Goal: Information Seeking & Learning: Find specific fact

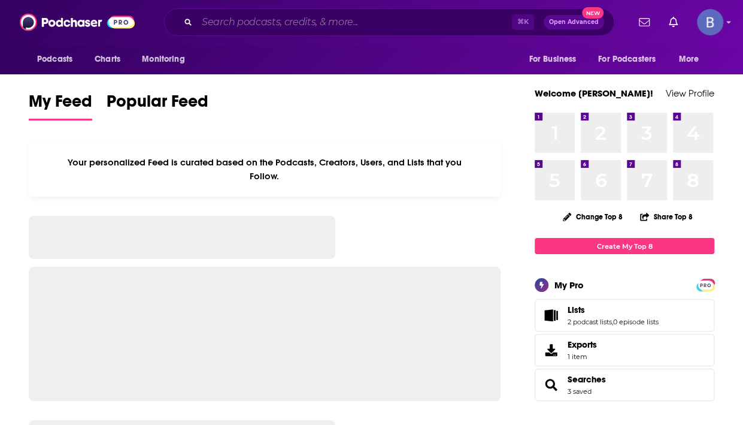
click at [387, 18] on input "Search podcasts, credits, & more..." at bounding box center [354, 22] width 315 height 19
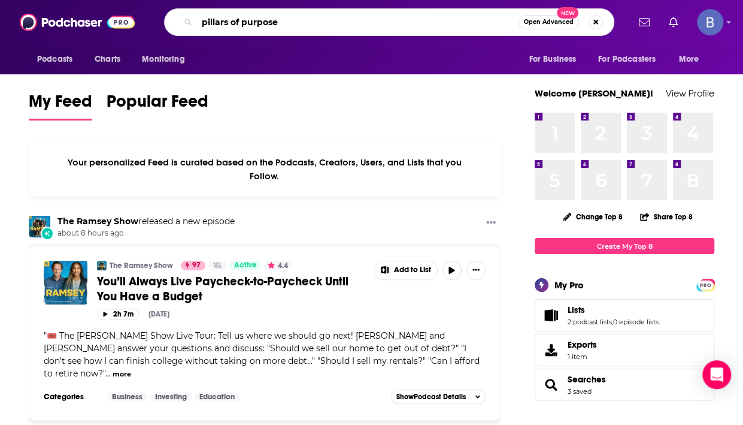
type input "pillars of purpose"
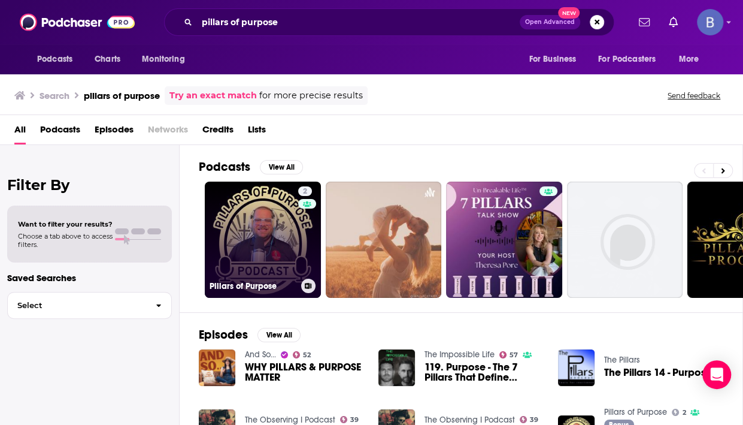
click at [281, 203] on link "2 Pillars of Purpose" at bounding box center [263, 240] width 116 height 116
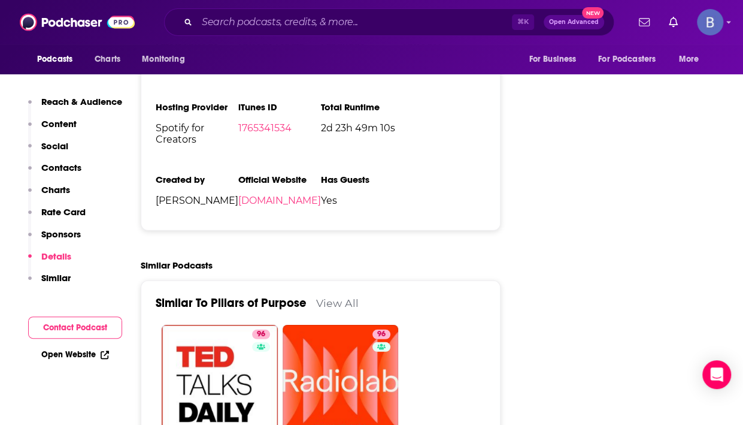
scroll to position [1513, 0]
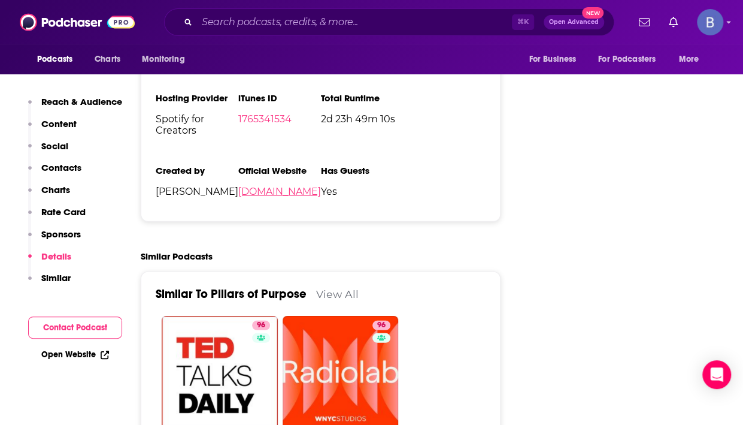
click at [238, 197] on link "thelightingpros.com" at bounding box center [279, 191] width 83 height 11
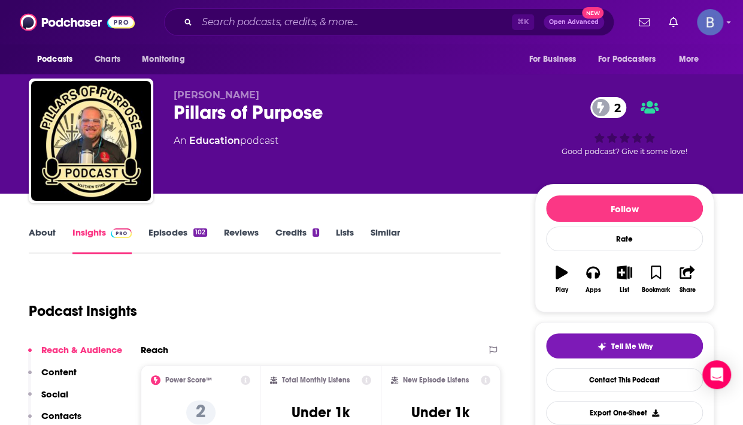
scroll to position [0, 0]
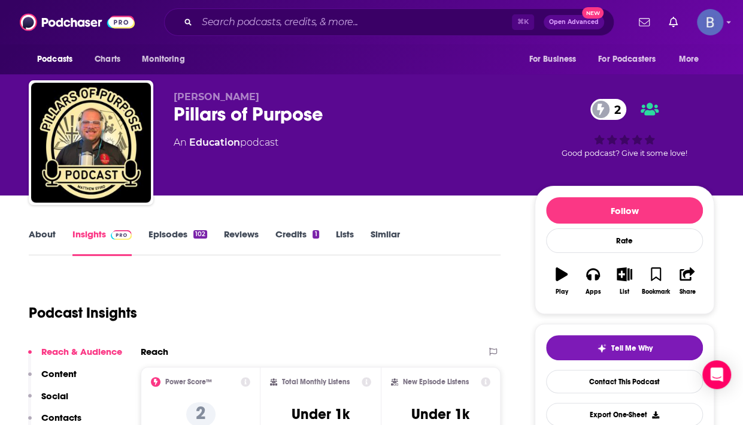
click at [171, 231] on link "Episodes 102" at bounding box center [178, 242] width 59 height 28
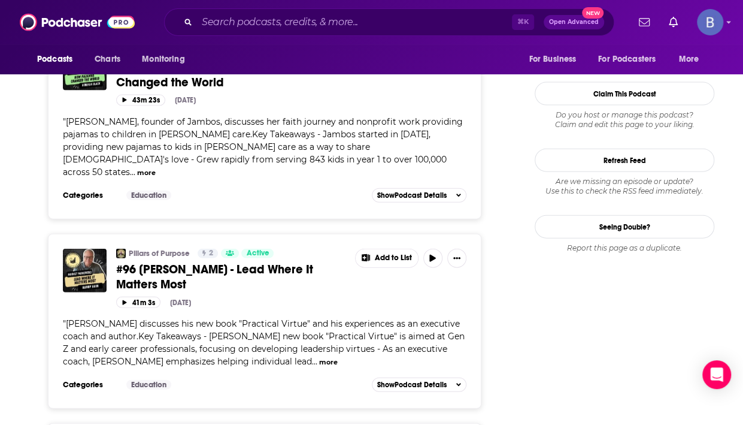
scroll to position [1259, 0]
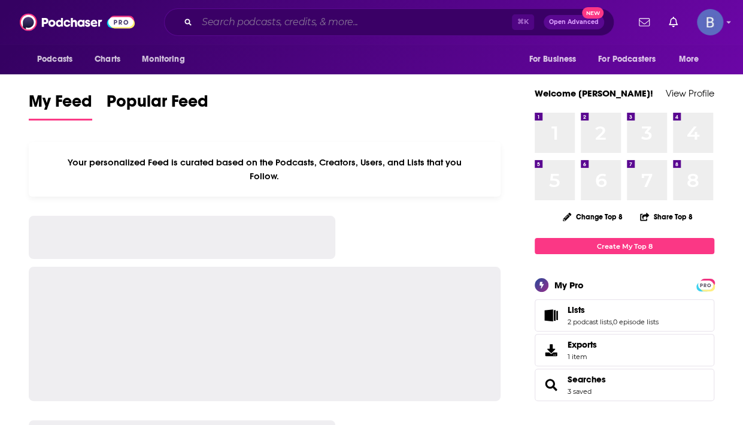
click at [298, 16] on input "Search podcasts, credits, & more..." at bounding box center [354, 22] width 315 height 19
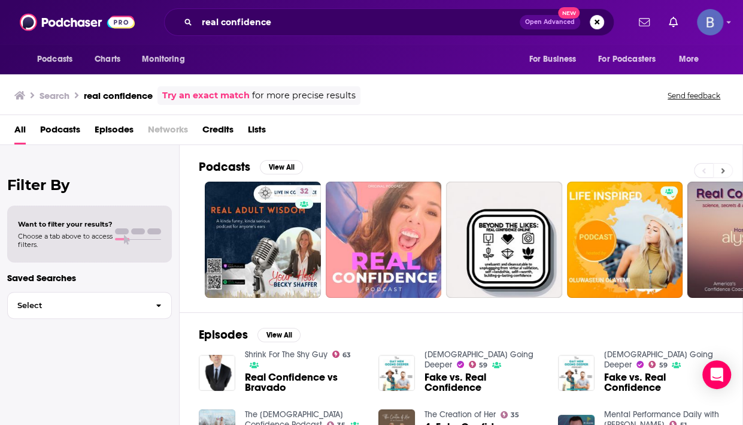
click at [724, 169] on icon at bounding box center [724, 170] width 4 height 5
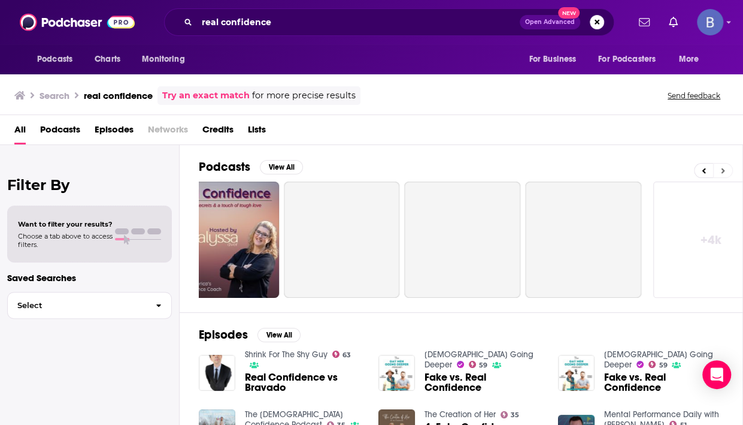
scroll to position [0, 544]
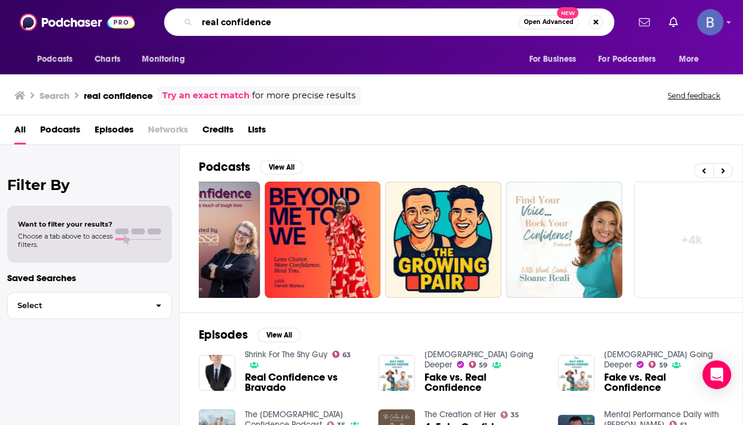
click at [298, 22] on input "real confidence" at bounding box center [358, 22] width 322 height 19
type input "real confidence with [PERSON_NAME]"
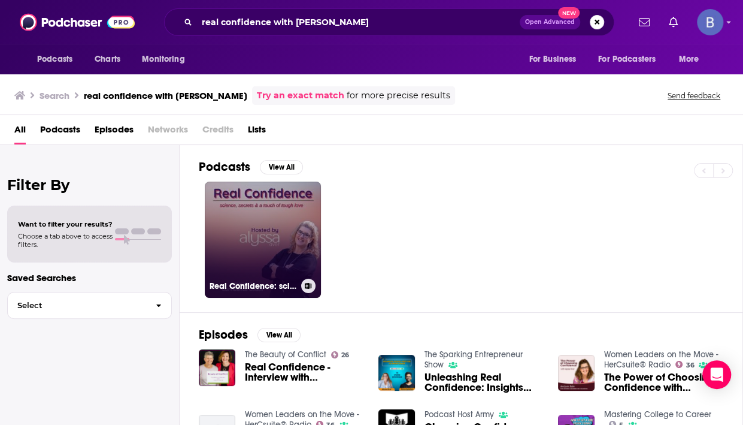
click at [270, 240] on link "Real Confidence: science, secrets and a touch of tough love" at bounding box center [263, 240] width 116 height 116
click at [229, 282] on h3 "Real Confidence: science, secrets and a touch of tough love" at bounding box center [253, 286] width 87 height 10
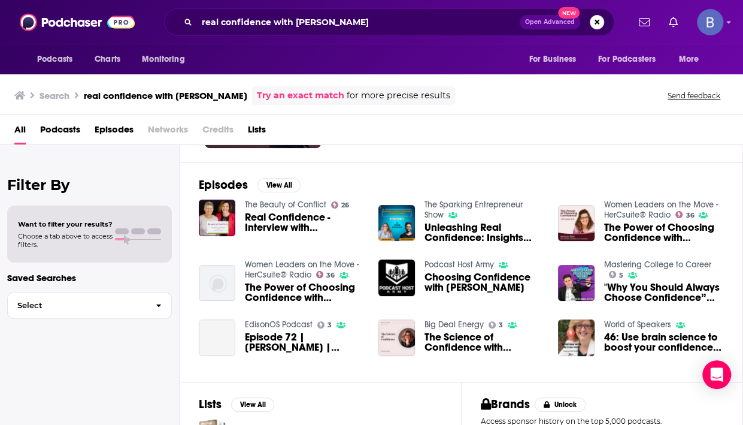
scroll to position [150, 0]
click at [294, 23] on input "real confidence with [PERSON_NAME]" at bounding box center [358, 22] width 323 height 19
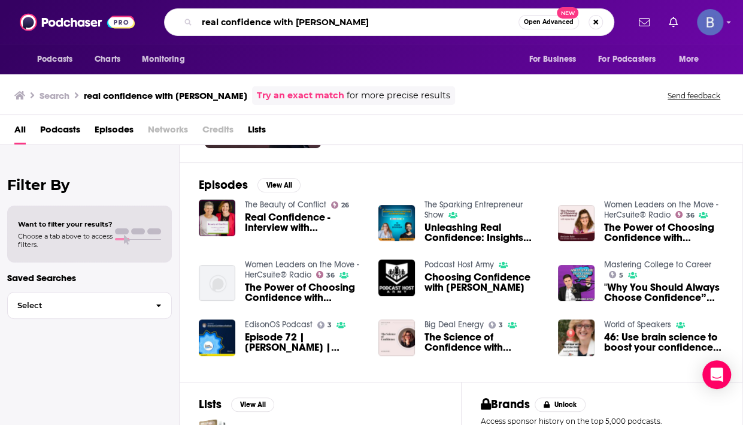
drag, startPoint x: 295, startPoint y: 23, endPoint x: 198, endPoint y: 14, distance: 97.5
click at [198, 14] on input "real confidence with [PERSON_NAME]" at bounding box center [358, 22] width 322 height 19
type input "[PERSON_NAME]"
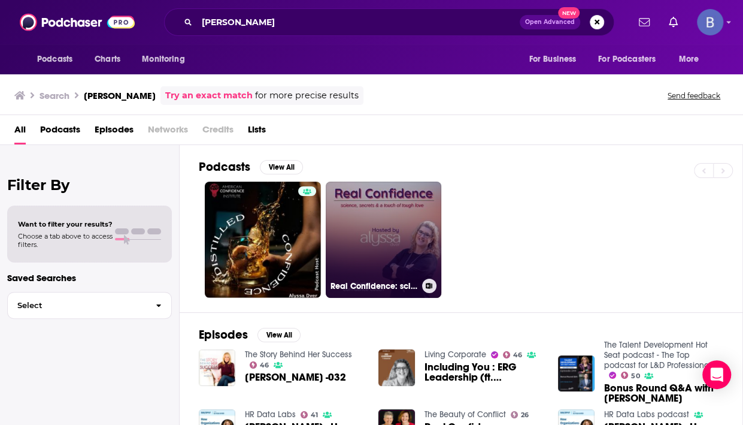
click at [348, 256] on link "Real Confidence: science, secrets and a touch of tough love" at bounding box center [384, 240] width 116 height 116
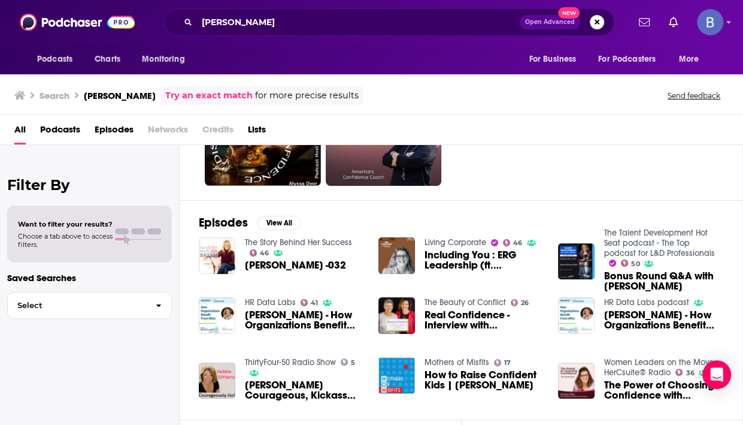
scroll to position [111, 0]
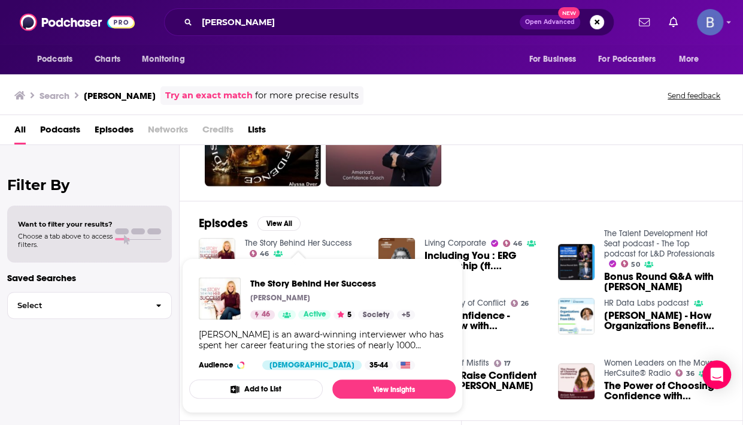
click at [302, 238] on link "The Story Behind Her Success" at bounding box center [298, 243] width 107 height 10
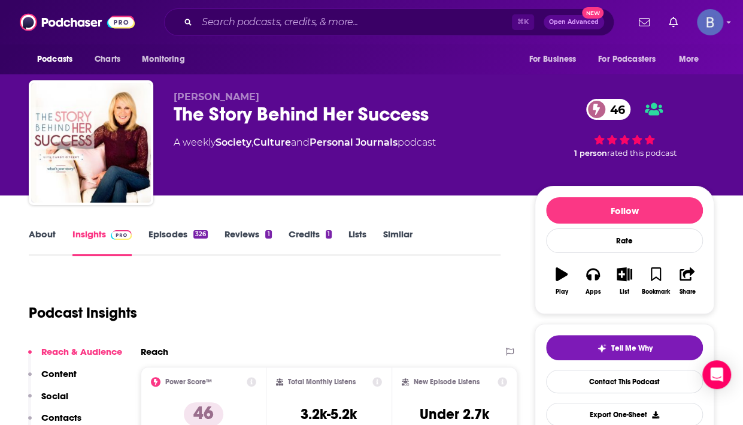
click at [44, 234] on link "About" at bounding box center [42, 242] width 27 height 28
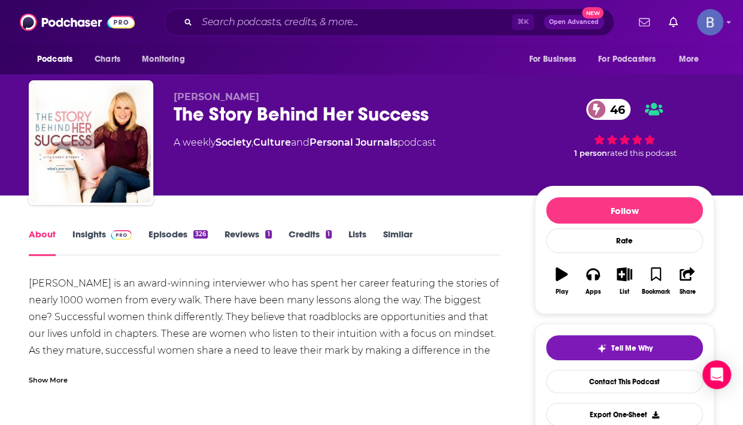
click at [99, 237] on link "Insights" at bounding box center [101, 242] width 59 height 28
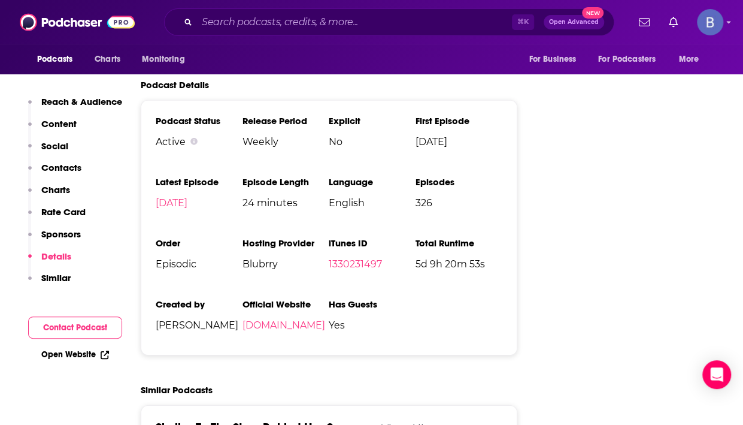
scroll to position [1741, 0]
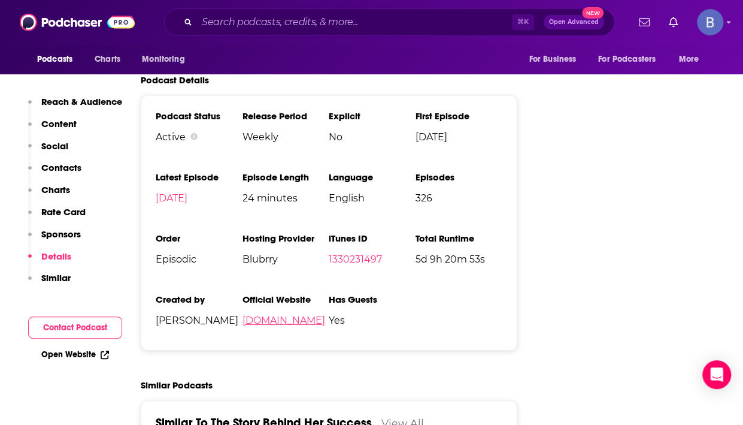
click at [272, 314] on link "[DOMAIN_NAME]" at bounding box center [284, 319] width 83 height 11
